Goal: Task Accomplishment & Management: Manage account settings

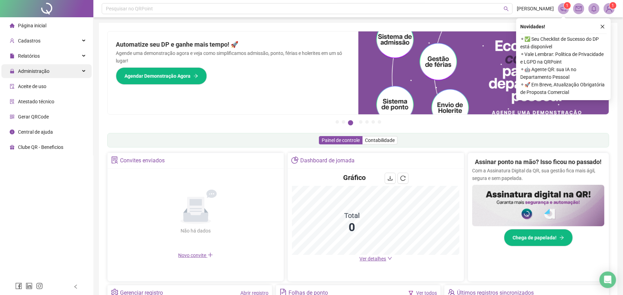
click at [51, 75] on div "Administração" at bounding box center [46, 71] width 90 height 14
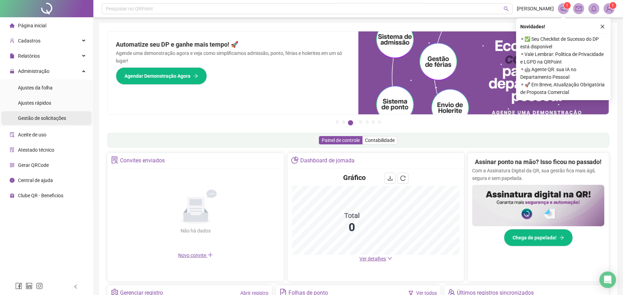
click at [42, 113] on div "Gestão de solicitações" at bounding box center [42, 118] width 48 height 14
